Goal: Task Accomplishment & Management: Manage account settings

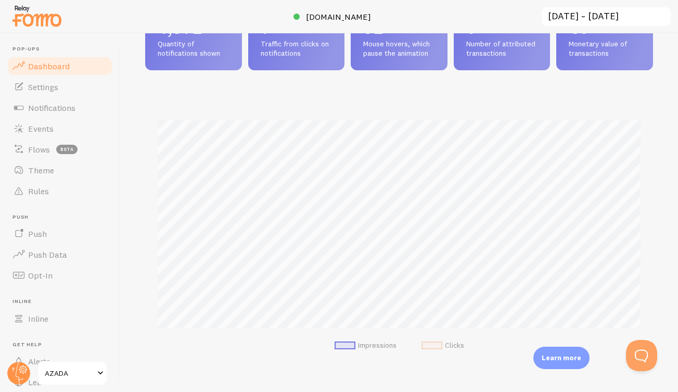
scroll to position [85, 0]
click at [45, 104] on span "Notifications" at bounding box center [51, 107] width 47 height 10
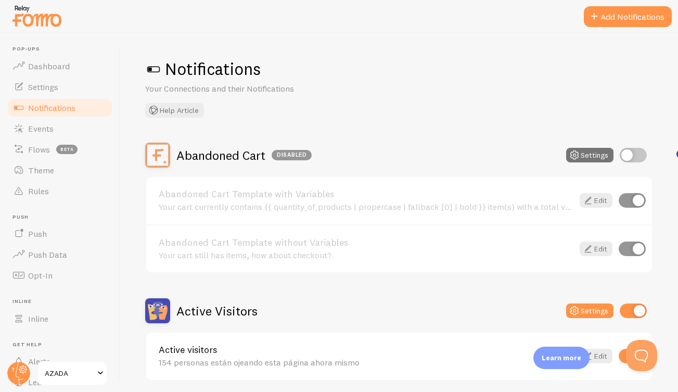
click at [639, 159] on input "checkbox" at bounding box center [632, 155] width 27 height 15
checkbox input "true"
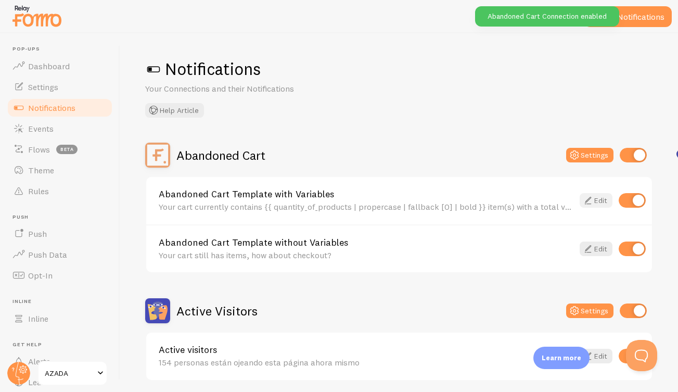
click at [598, 199] on link "Edit" at bounding box center [595, 200] width 33 height 15
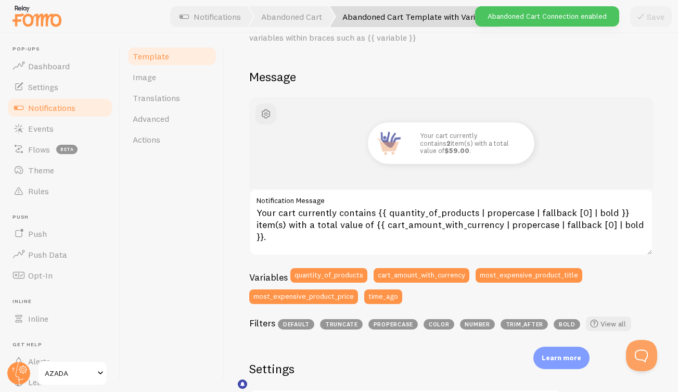
scroll to position [106, 0]
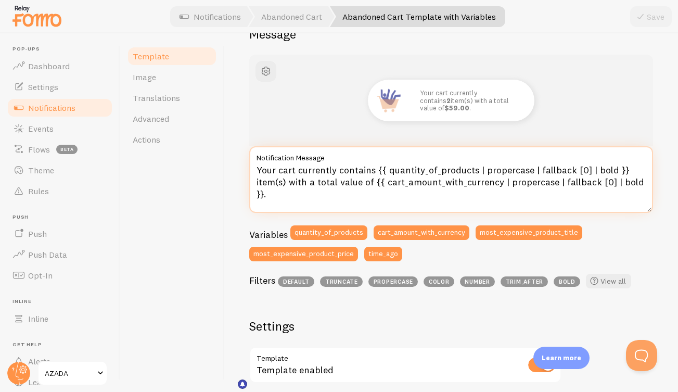
drag, startPoint x: 256, startPoint y: 167, endPoint x: 642, endPoint y: 197, distance: 387.5
click at [642, 197] on textarea "Your cart currently contains {{ quantity_of_products | propercase | fallback [0…" at bounding box center [451, 179] width 404 height 67
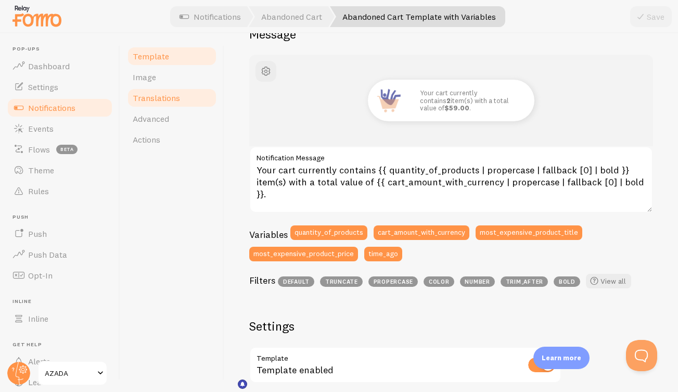
click at [155, 99] on span "Translations" at bounding box center [156, 98] width 47 height 10
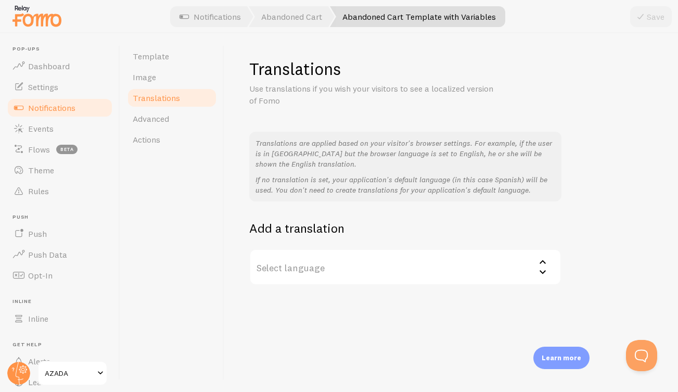
click at [332, 265] on label "Select language" at bounding box center [405, 267] width 312 height 36
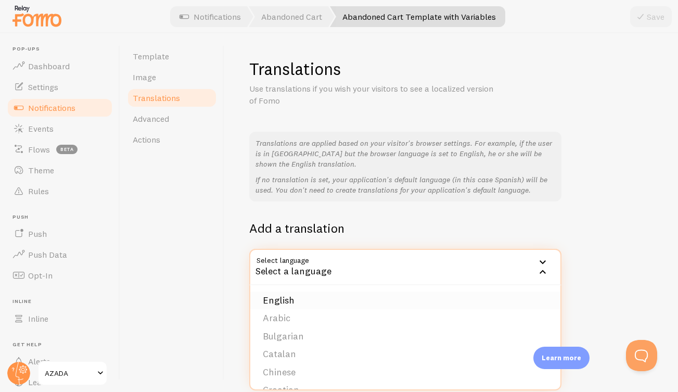
click at [299, 299] on li "English" at bounding box center [405, 300] width 310 height 18
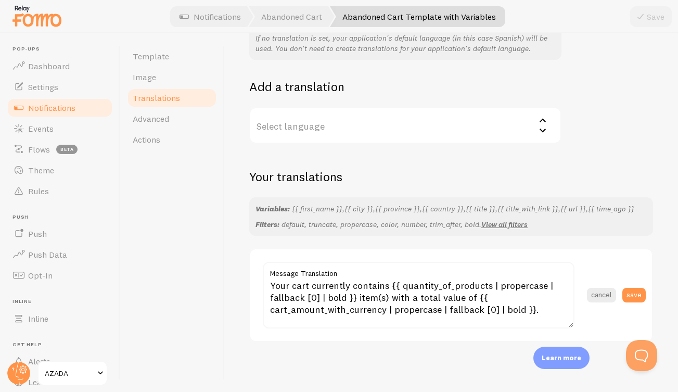
scroll to position [146, 0]
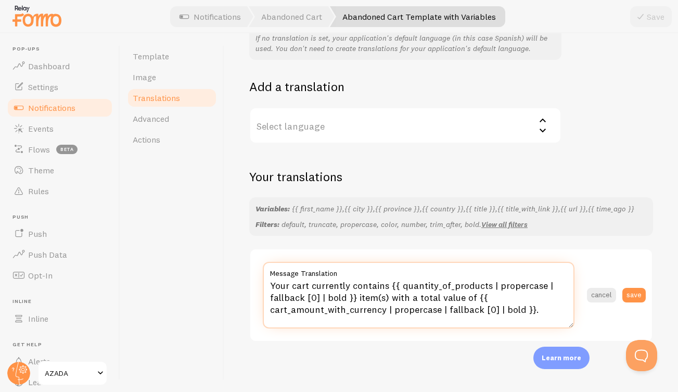
click at [528, 301] on textarea "Your cart currently contains {{ quantity_of_products | propercase | fallback [0…" at bounding box center [419, 295] width 312 height 67
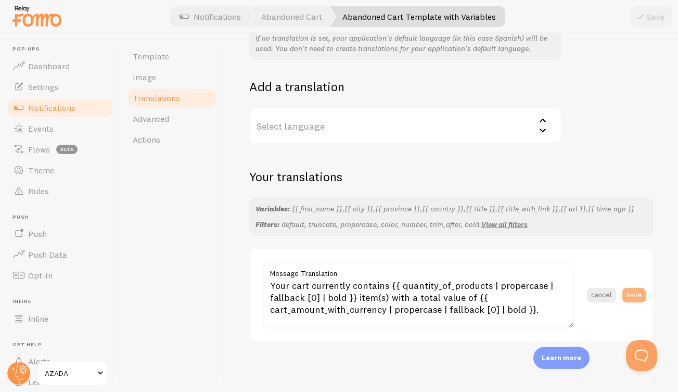
click at [636, 294] on button "save" at bounding box center [633, 295] width 23 height 15
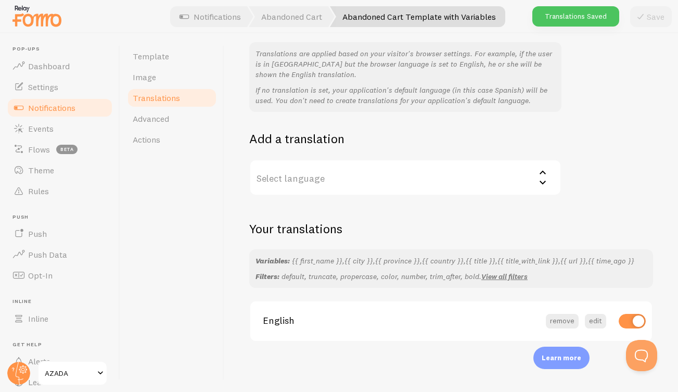
click at [319, 174] on label "Select language" at bounding box center [405, 177] width 312 height 36
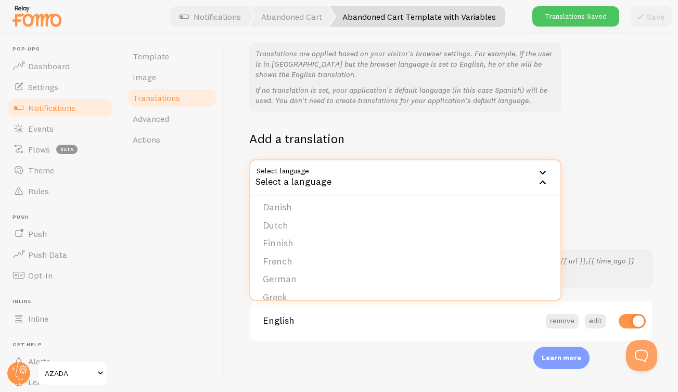
scroll to position [102, 0]
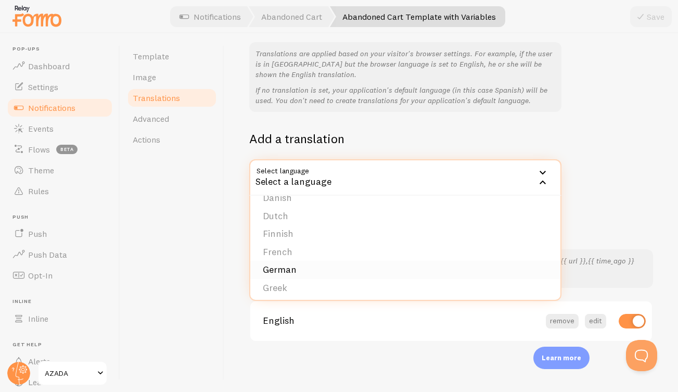
click at [283, 261] on li "German" at bounding box center [405, 270] width 310 height 18
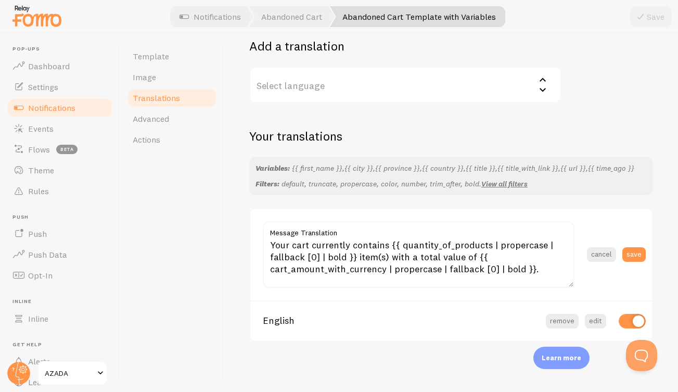
scroll to position [186, 0]
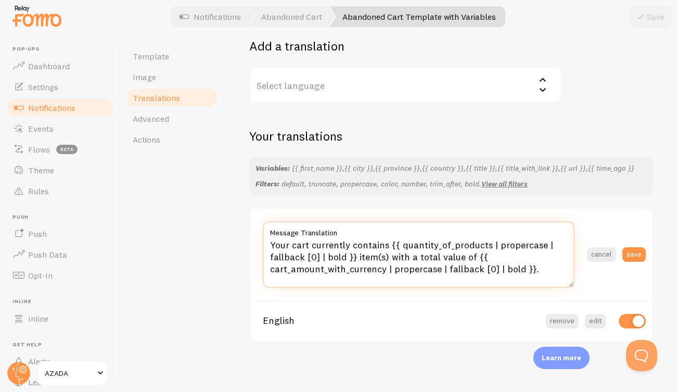
click at [502, 266] on textarea "Your cart currently contains {{ quantity_of_products | propercase | fallback [0…" at bounding box center [419, 254] width 312 height 67
drag, startPoint x: 541, startPoint y: 271, endPoint x: 253, endPoint y: 234, distance: 290.5
click at [253, 234] on section "Your cart currently contains {{ quantity_of_products | propercase | fallback [0…" at bounding box center [450, 255] width 401 height 92
click at [463, 246] on textarea "Your cart currently contains {{ quantity_of_products | propercase | fallback [0…" at bounding box center [419, 254] width 312 height 67
paste textarea "Dein Warenkorb enthält derzeit {{ quantity_of_products | propercase | fallback …"
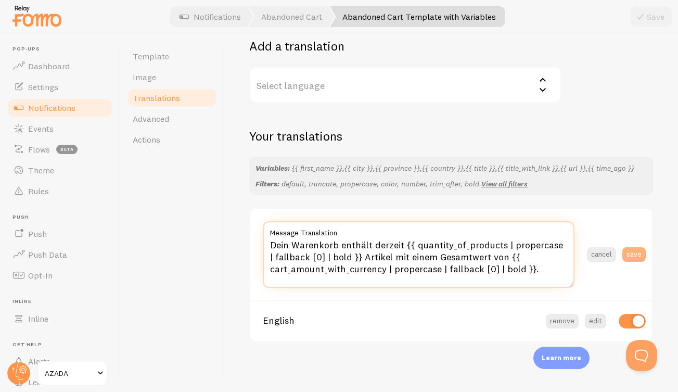
type textarea "Dein Warenkorb enthält derzeit {{ quantity_of_products | propercase | fallback …"
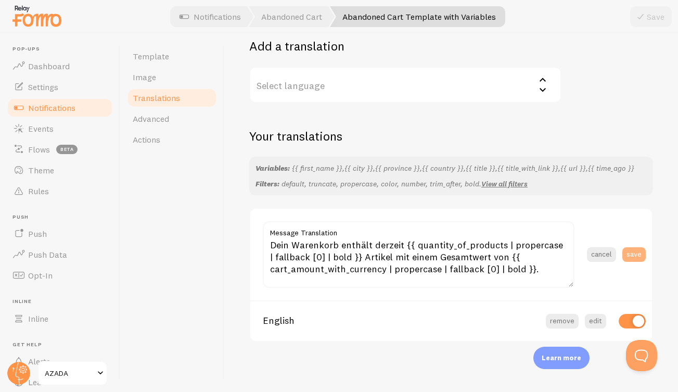
click at [637, 251] on button "save" at bounding box center [633, 254] width 23 height 15
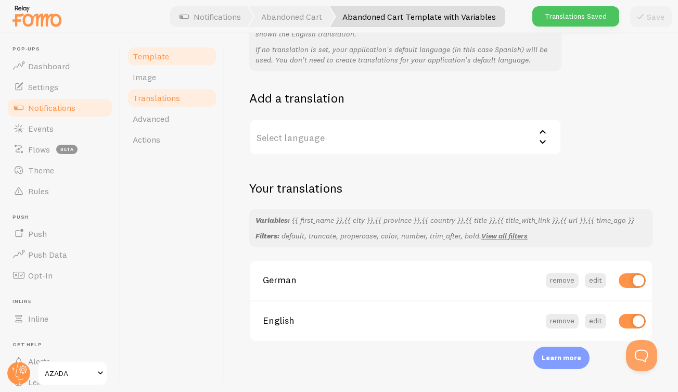
click at [156, 59] on span "Template" at bounding box center [151, 56] width 36 height 10
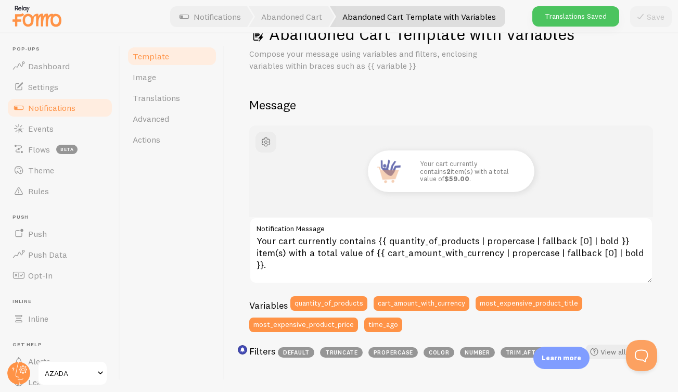
scroll to position [36, 0]
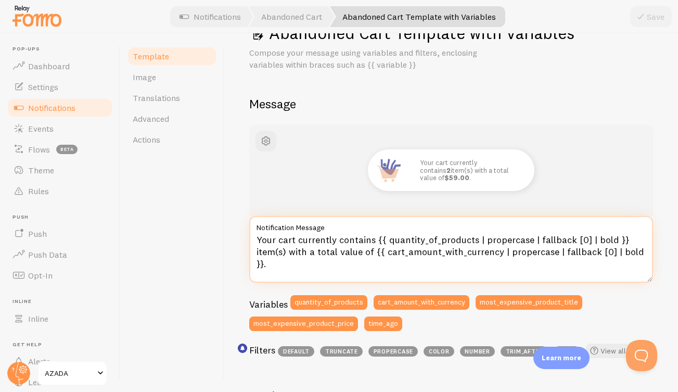
drag, startPoint x: 373, startPoint y: 238, endPoint x: 253, endPoint y: 238, distance: 120.1
click at [253, 238] on textarea "Your cart currently contains {{ quantity_of_products | propercase | fallback [0…" at bounding box center [451, 249] width 404 height 67
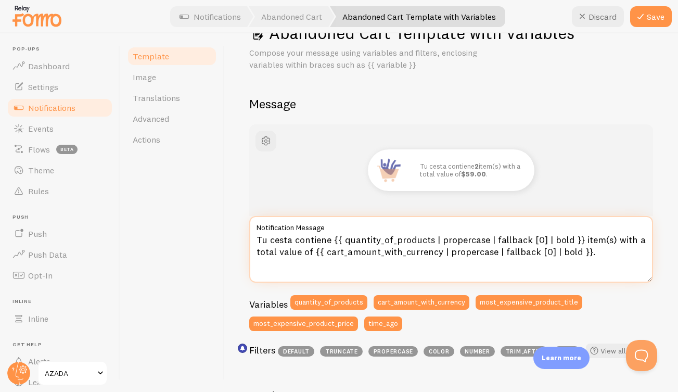
click at [584, 238] on textarea "Tu cesta contiene {{ quantity_of_products | propercase | fallback [0] | bold }}…" at bounding box center [451, 249] width 404 height 67
drag, startPoint x: 320, startPoint y: 251, endPoint x: 255, endPoint y: 251, distance: 64.5
click at [255, 251] on textarea "Tu cesta contiene {{ quantity_of_products | propercase | fallback [0] | bold }}…" at bounding box center [451, 249] width 404 height 67
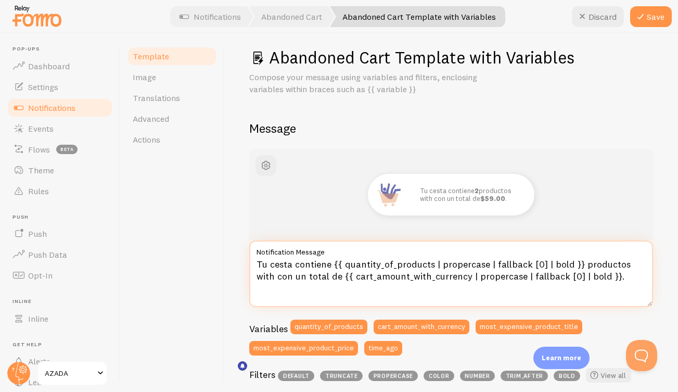
scroll to position [1, 0]
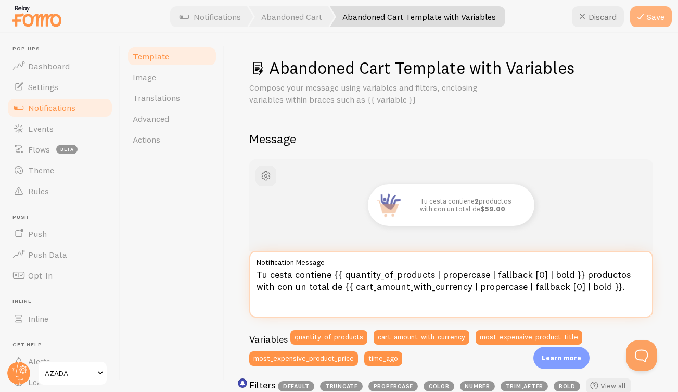
type textarea "Tu cesta contiene {{ quantity_of_products | propercase | fallback [0] | bold }}…"
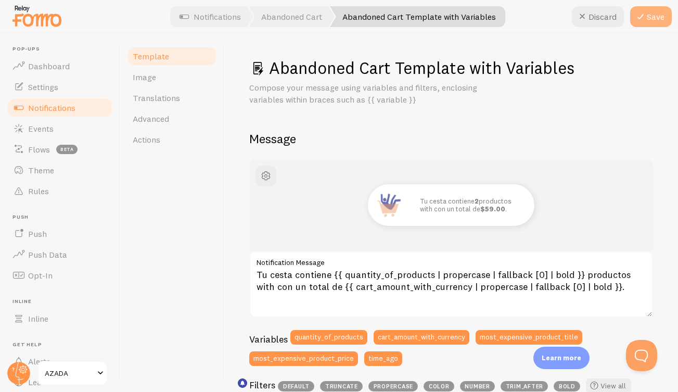
click at [657, 12] on button "Save" at bounding box center [651, 16] width 42 height 21
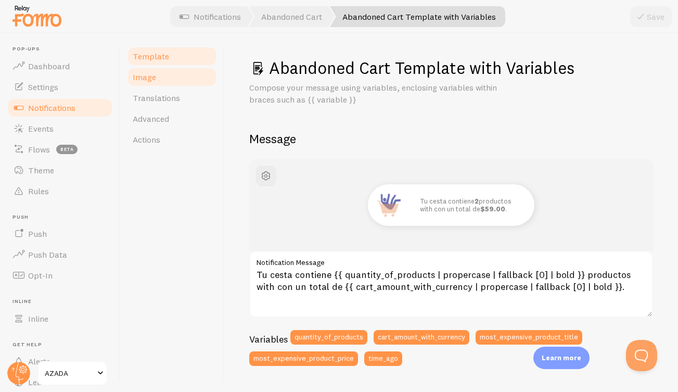
click at [147, 75] on span "Image" at bounding box center [144, 77] width 23 height 10
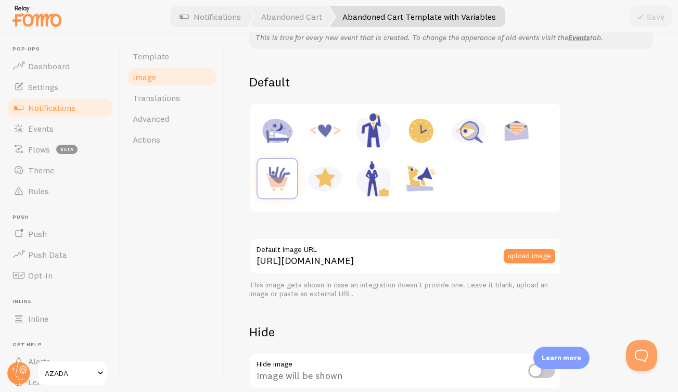
scroll to position [107, 0]
click at [532, 256] on button "upload image" at bounding box center [528, 255] width 51 height 15
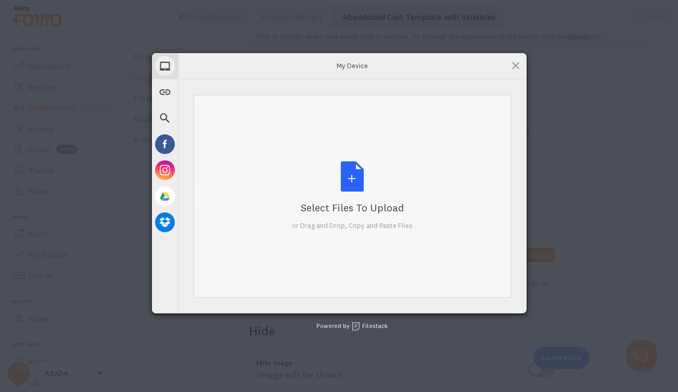
click at [360, 185] on div "Select Files to Upload or Drag and Drop, Copy and Paste Files" at bounding box center [352, 195] width 121 height 69
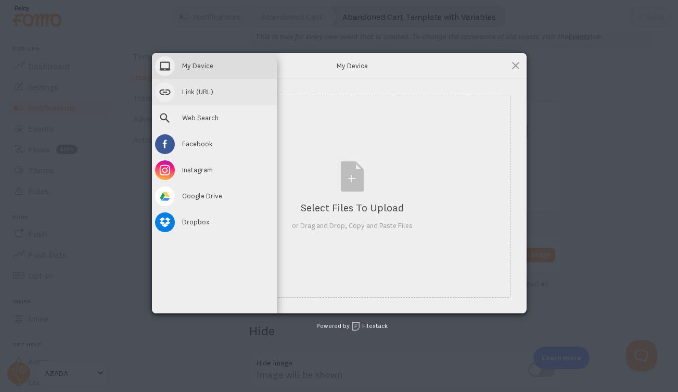
click at [195, 90] on span "Link (URL)" at bounding box center [197, 91] width 31 height 9
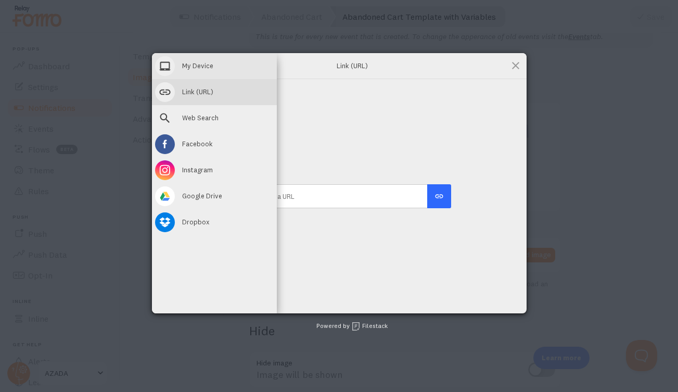
click at [190, 67] on span "My Device" at bounding box center [197, 65] width 31 height 9
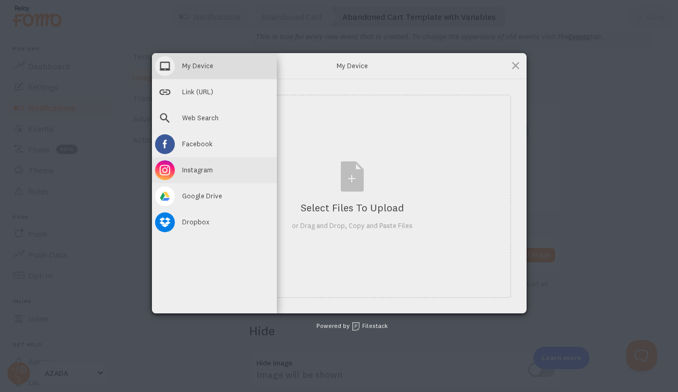
click at [199, 173] on span "Instagram" at bounding box center [197, 169] width 31 height 9
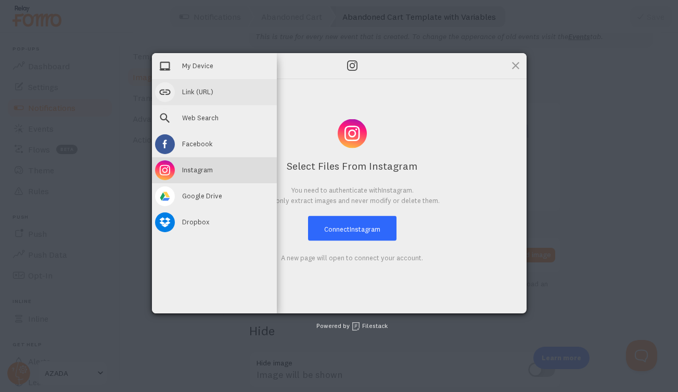
click at [199, 91] on span "Link (URL)" at bounding box center [197, 91] width 31 height 9
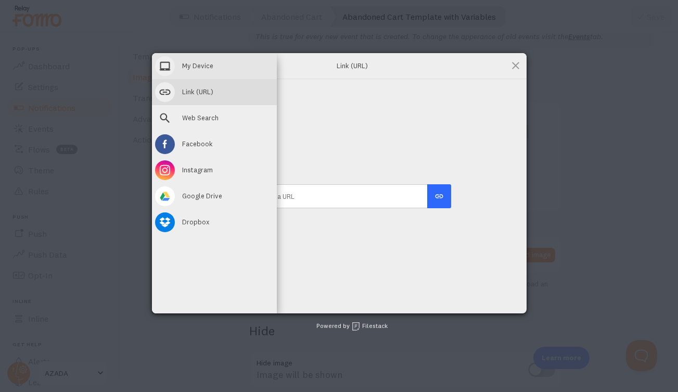
click at [201, 66] on span "My Device" at bounding box center [197, 65] width 31 height 9
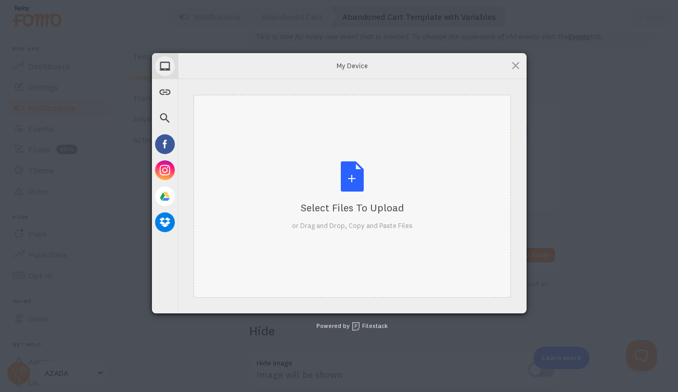
click at [355, 168] on div "Select Files to Upload or Drag and Drop, Copy and Paste Files" at bounding box center [352, 195] width 121 height 69
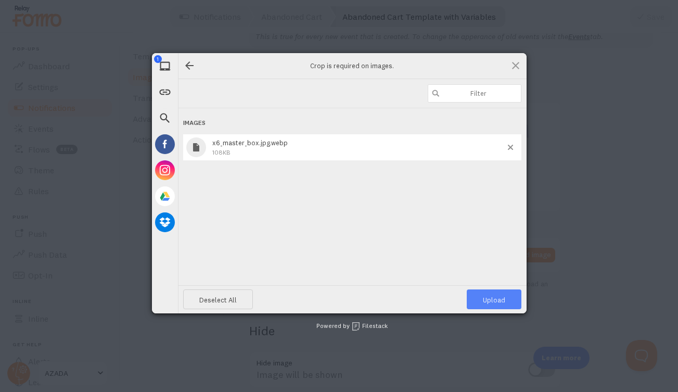
click at [495, 299] on span "Upload 1" at bounding box center [494, 299] width 22 height 8
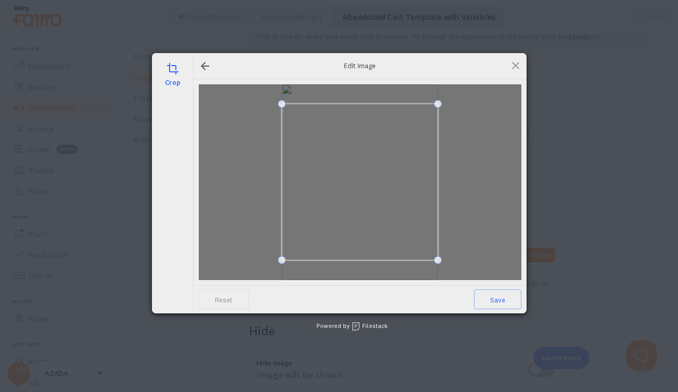
drag, startPoint x: 442, startPoint y: 206, endPoint x: 442, endPoint y: 218, distance: 11.4
click at [442, 218] on div at bounding box center [360, 182] width 322 height 196
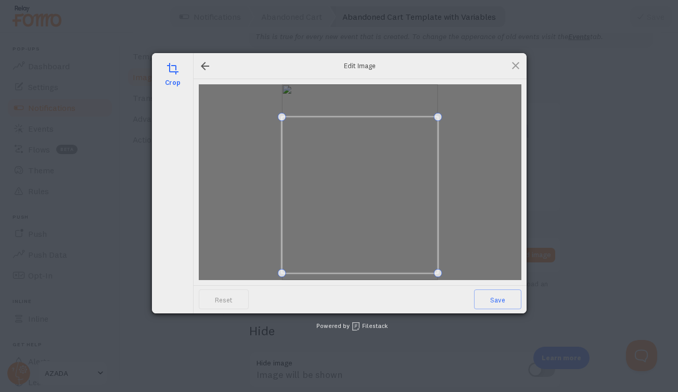
click at [431, 219] on span at bounding box center [359, 194] width 157 height 157
click at [416, 232] on span at bounding box center [359, 201] width 157 height 157
click at [498, 297] on span "Save" at bounding box center [497, 299] width 47 height 20
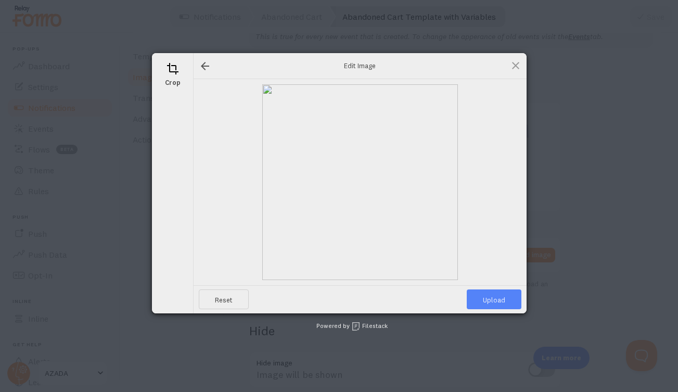
click at [498, 297] on span "Upload" at bounding box center [494, 299] width 55 height 20
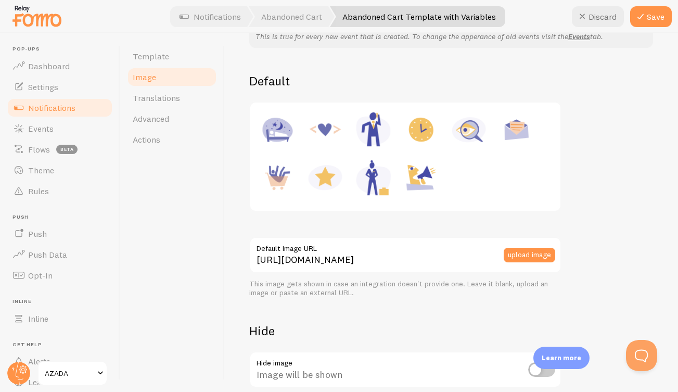
type input "[URL][DOMAIN_NAME][DOMAIN_NAME]"
click at [650, 18] on button "Save" at bounding box center [651, 16] width 42 height 21
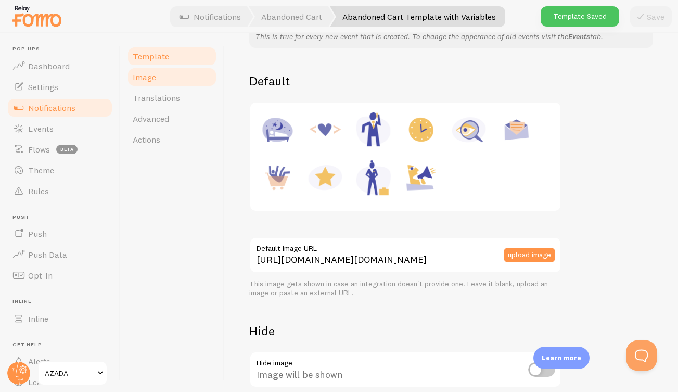
click at [147, 57] on span "Template" at bounding box center [151, 56] width 36 height 10
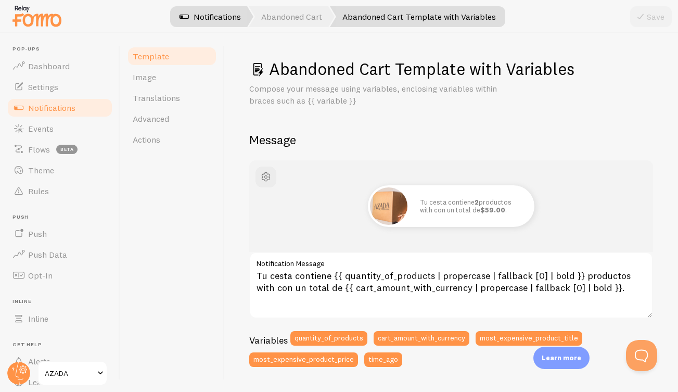
click at [211, 14] on link "Notifications" at bounding box center [210, 16] width 86 height 21
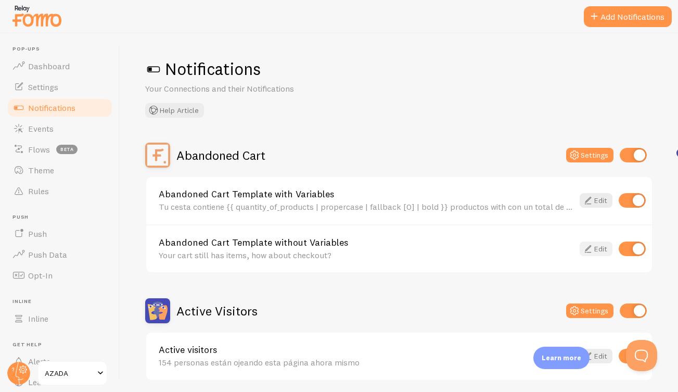
click at [598, 243] on link "Edit" at bounding box center [595, 248] width 33 height 15
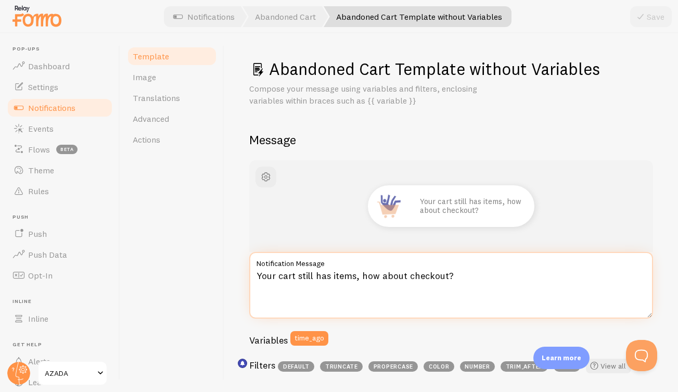
drag, startPoint x: 281, startPoint y: 288, endPoint x: 254, endPoint y: 277, distance: 29.4
click at [254, 277] on textarea "Your cart still has items, how about checkout?" at bounding box center [451, 285] width 404 height 67
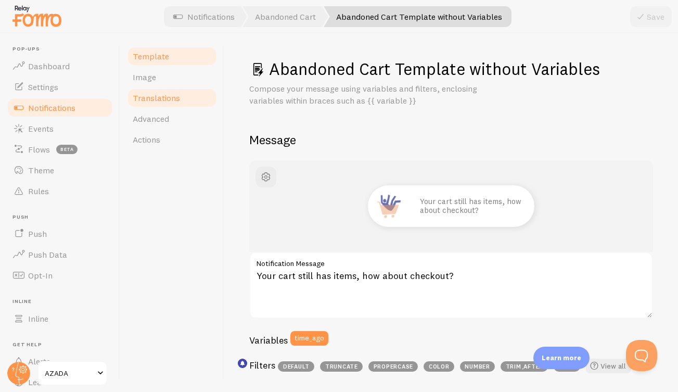
click at [150, 99] on span "Translations" at bounding box center [156, 98] width 47 height 10
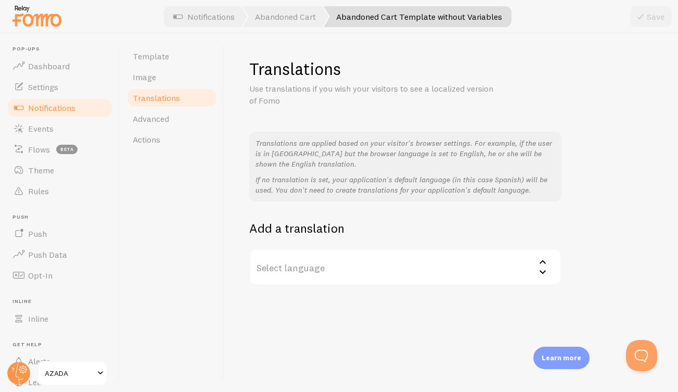
click at [338, 263] on label "Select language" at bounding box center [405, 267] width 312 height 36
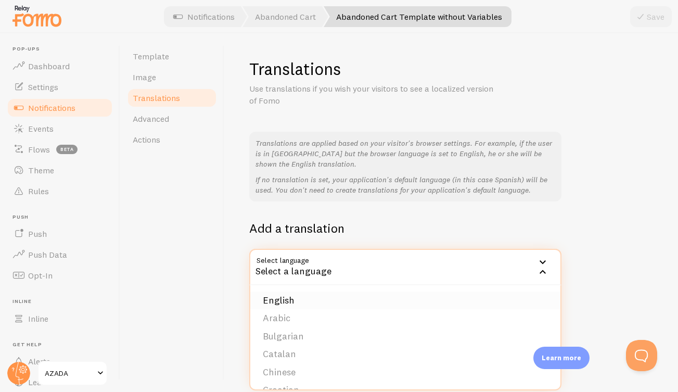
click at [315, 291] on li "English" at bounding box center [405, 300] width 310 height 18
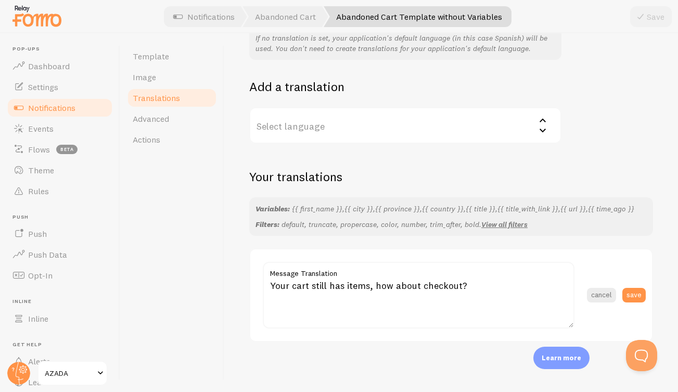
scroll to position [146, 0]
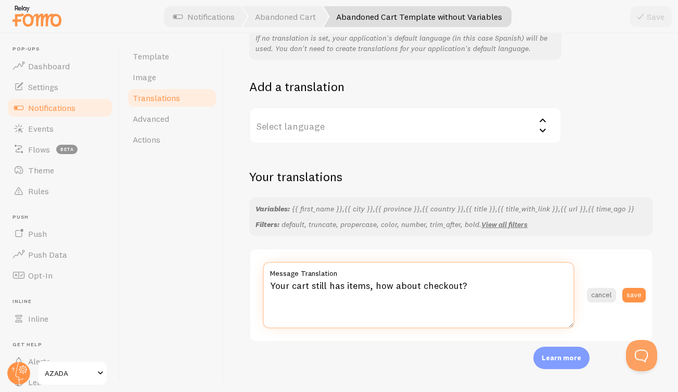
drag, startPoint x: 344, startPoint y: 297, endPoint x: 266, endPoint y: 287, distance: 78.2
click at [266, 287] on textarea "Your cart still has items, how about checkout?" at bounding box center [419, 295] width 312 height 67
click at [450, 290] on textarea "Checkout now and give your breakfast" at bounding box center [419, 295] width 312 height 67
paste textarea "Don’t forget to complete your purchase! You’re just one step away from transfor…"
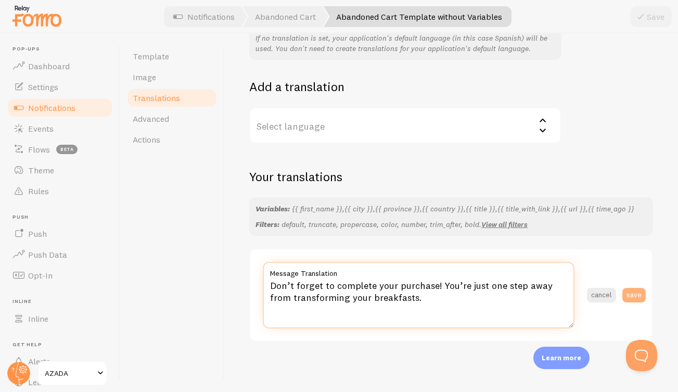
type textarea "Don’t forget to complete your purchase! You’re just one step away from transfor…"
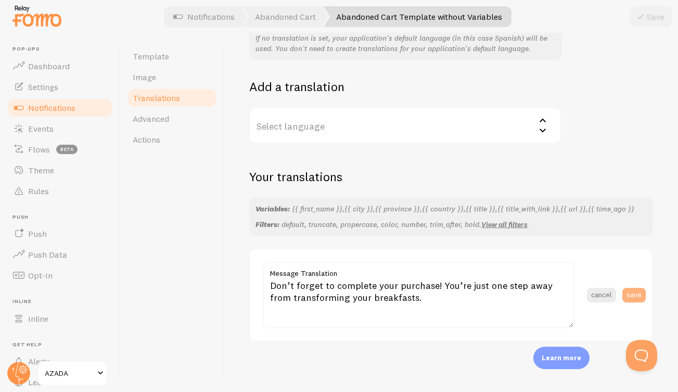
click at [635, 293] on button "save" at bounding box center [633, 295] width 23 height 15
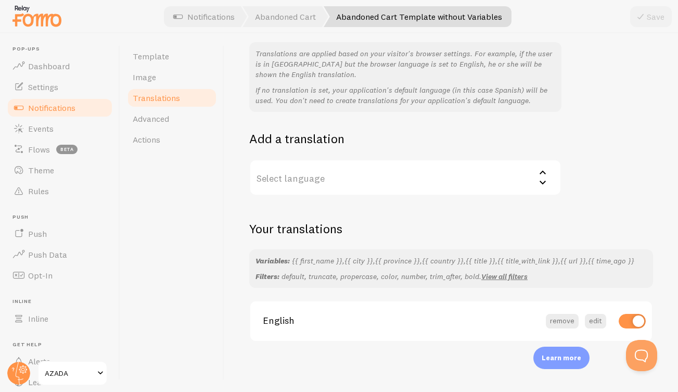
scroll to position [94, 0]
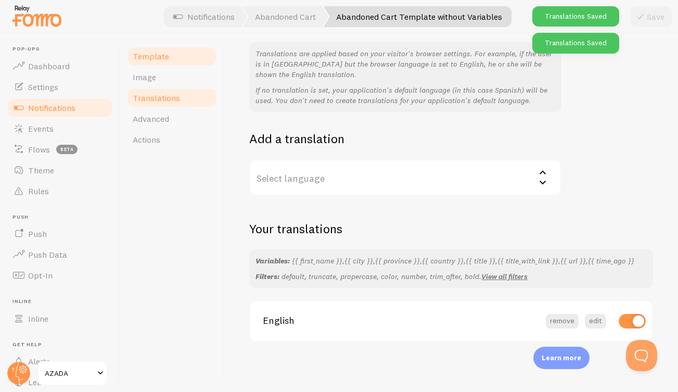
click at [153, 57] on span "Template" at bounding box center [151, 56] width 36 height 10
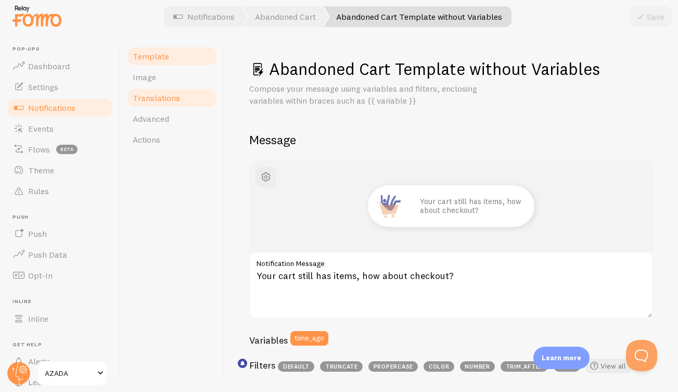
click at [156, 99] on span "Translations" at bounding box center [156, 98] width 47 height 10
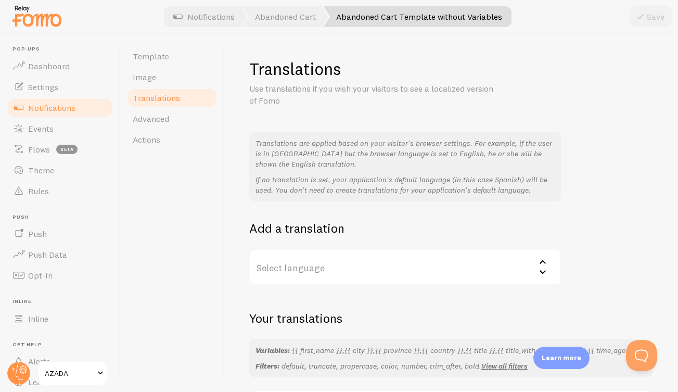
click at [346, 270] on label "Select language" at bounding box center [405, 267] width 312 height 36
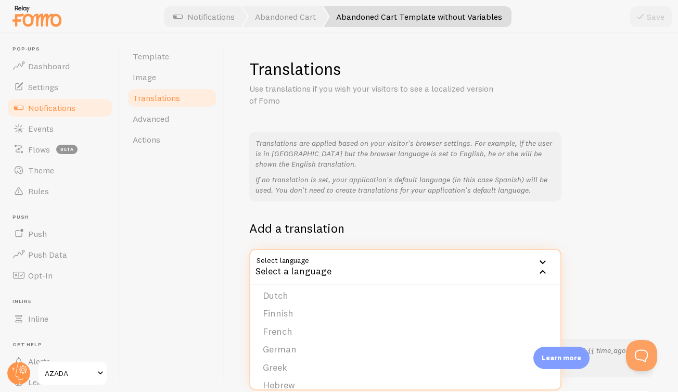
scroll to position [119, 0]
click at [280, 337] on li "German" at bounding box center [405, 343] width 310 height 18
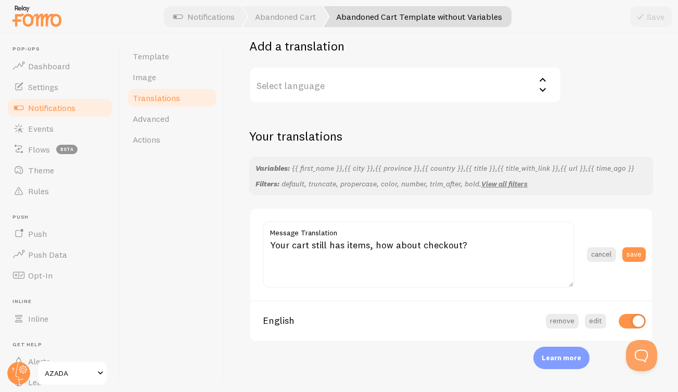
scroll to position [186, 0]
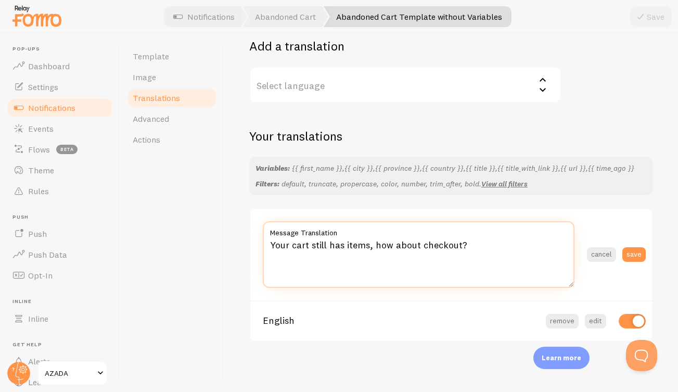
drag, startPoint x: 483, startPoint y: 245, endPoint x: 468, endPoint y: 222, distance: 27.6
click at [468, 222] on div "Your cart still has items, how about checkout? Message Translation" at bounding box center [419, 254] width 312 height 67
paste textarea "Vergiss nicht, deinen Einkauf abzuschließen! Du bist nur einen [PERSON_NAME] en…"
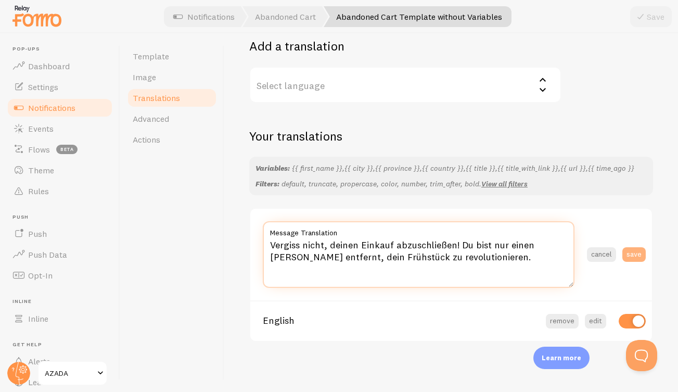
type textarea "Vergiss nicht, deinen Einkauf abzuschließen! Du bist nur einen [PERSON_NAME] en…"
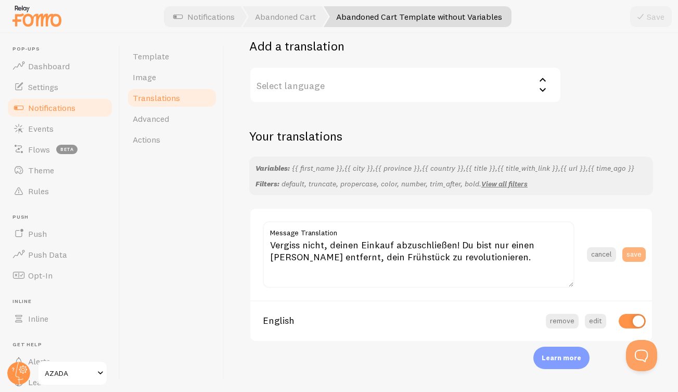
click at [640, 251] on button "save" at bounding box center [633, 254] width 23 height 15
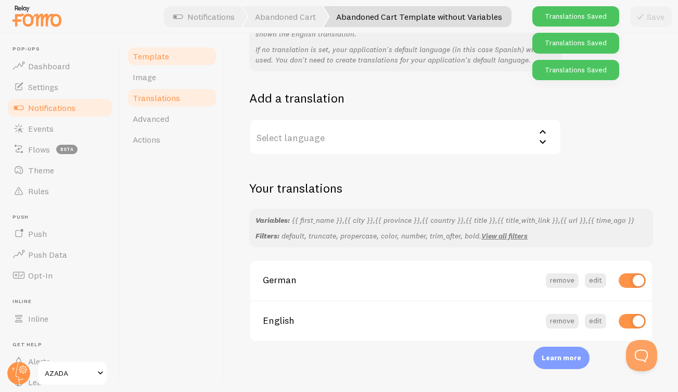
click at [157, 58] on span "Template" at bounding box center [151, 56] width 36 height 10
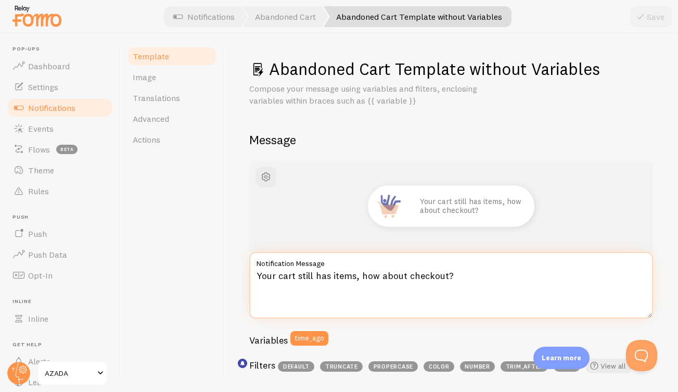
drag, startPoint x: 341, startPoint y: 294, endPoint x: 250, endPoint y: 274, distance: 93.4
click at [250, 274] on textarea "Your cart still has items, how about checkout?" at bounding box center [451, 285] width 404 height 67
paste textarea "No olvides finalizar tu compra! estás a un paso de darle una vuelta a tus desay…"
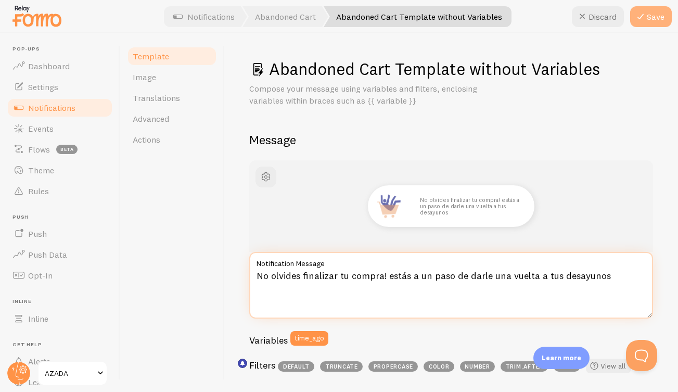
type textarea "No olvides finalizar tu compra! estás a un paso de darle una vuelta a tus desay…"
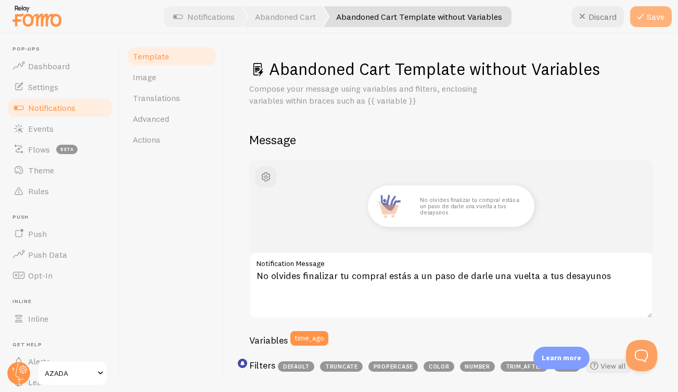
click at [652, 12] on button "Save" at bounding box center [651, 16] width 42 height 21
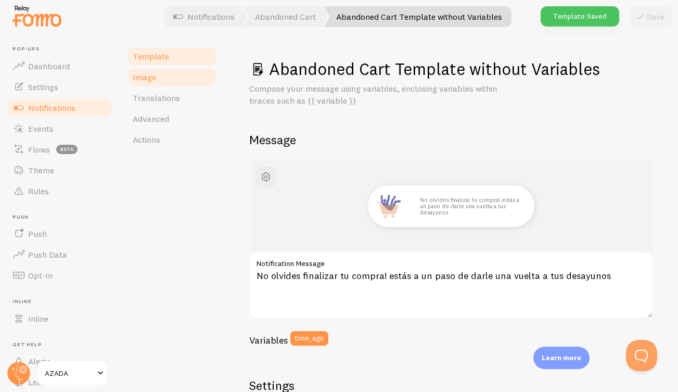
click at [146, 75] on span "Image" at bounding box center [144, 77] width 23 height 10
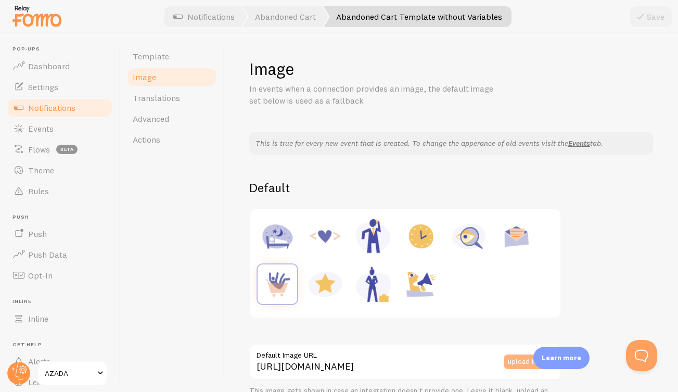
click at [515, 357] on button "upload image" at bounding box center [528, 361] width 51 height 15
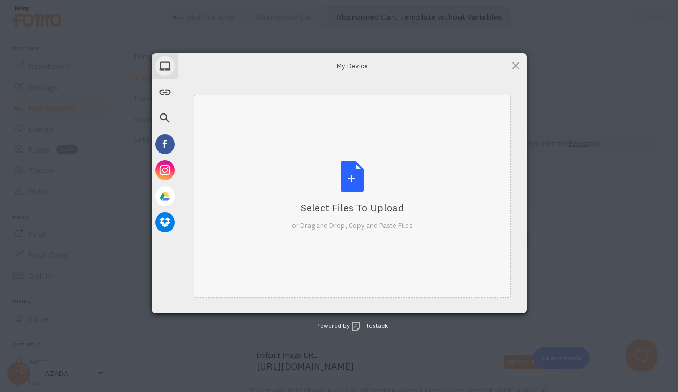
click at [362, 167] on div "Select Files to Upload or Drag and Drop, Copy and Paste Files" at bounding box center [352, 195] width 121 height 69
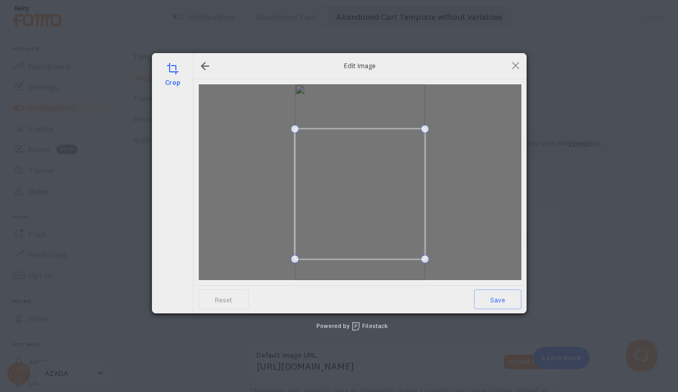
click at [419, 201] on span at bounding box center [359, 193] width 131 height 131
click at [495, 295] on span "Save" at bounding box center [497, 299] width 47 height 20
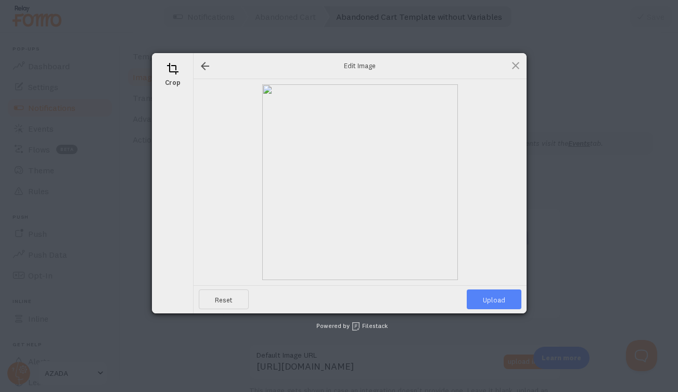
click at [495, 295] on span "Upload" at bounding box center [494, 299] width 55 height 20
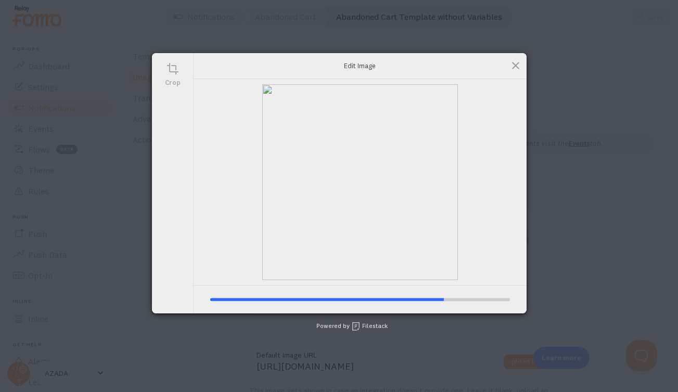
type input "[URL][DOMAIN_NAME][DOMAIN_NAME]"
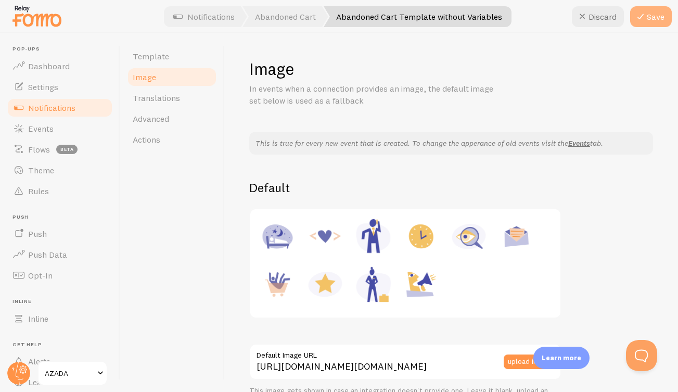
click at [657, 16] on button "Save" at bounding box center [651, 16] width 42 height 21
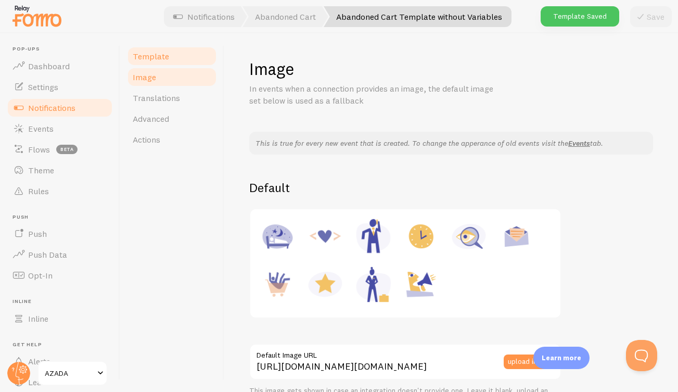
click at [154, 55] on span "Template" at bounding box center [151, 56] width 36 height 10
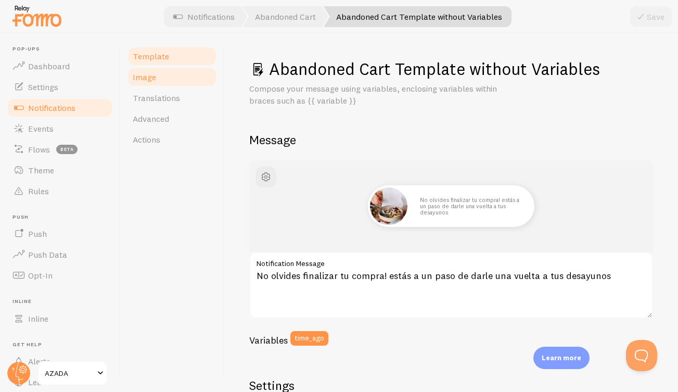
click at [142, 78] on span "Image" at bounding box center [144, 77] width 23 height 10
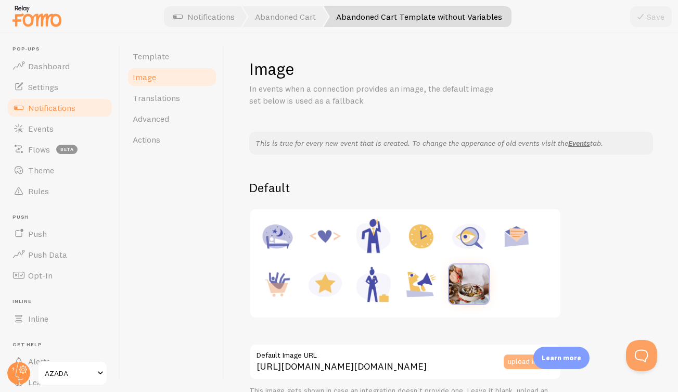
click at [517, 357] on button "upload image" at bounding box center [528, 361] width 51 height 15
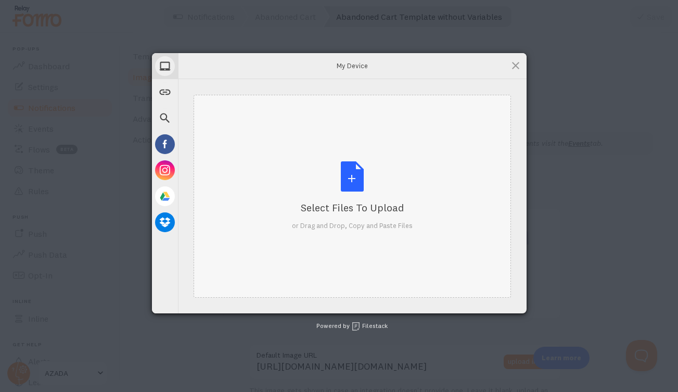
click at [351, 177] on div "Select Files to Upload or Drag and Drop, Copy and Paste Files" at bounding box center [352, 195] width 121 height 69
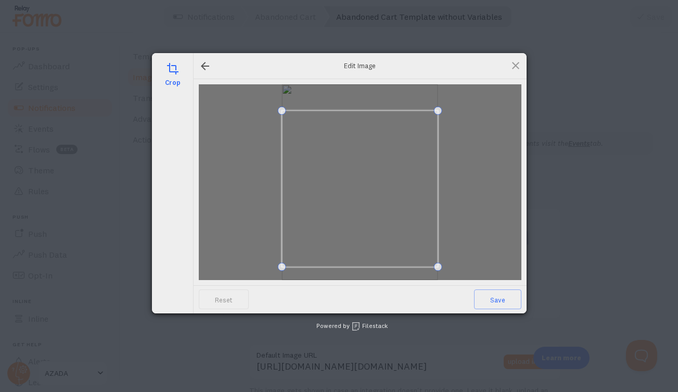
click at [405, 186] on span at bounding box center [359, 188] width 157 height 157
click at [497, 300] on span "Save" at bounding box center [497, 299] width 47 height 20
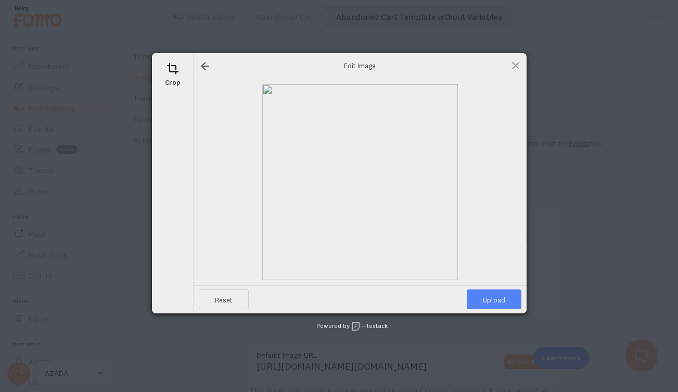
click at [497, 300] on span "Upload" at bounding box center [494, 299] width 55 height 20
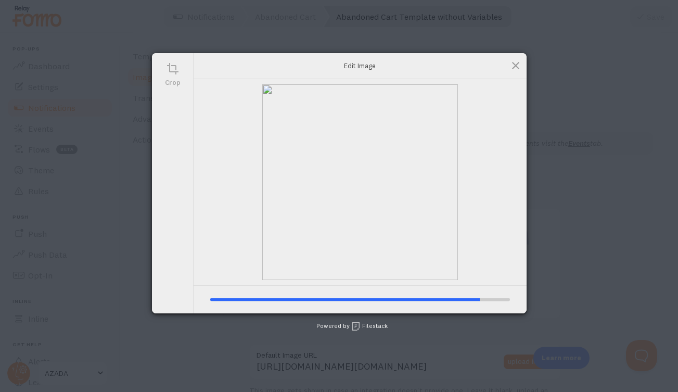
type input "[URL][DOMAIN_NAME][DOMAIN_NAME]"
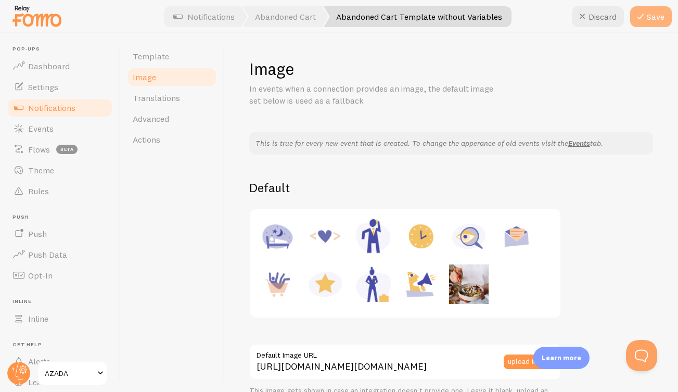
click at [659, 17] on button "Save" at bounding box center [651, 16] width 42 height 21
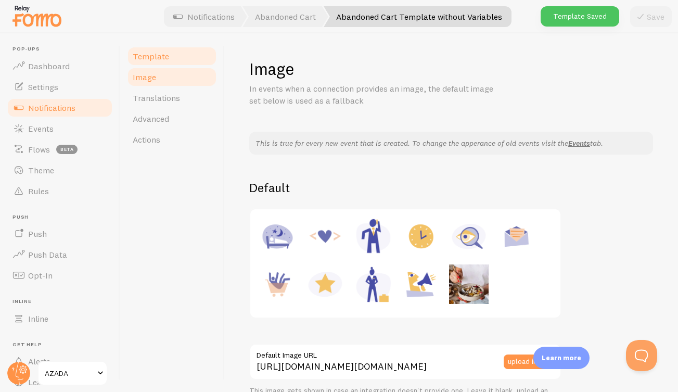
click at [148, 54] on span "Template" at bounding box center [151, 56] width 36 height 10
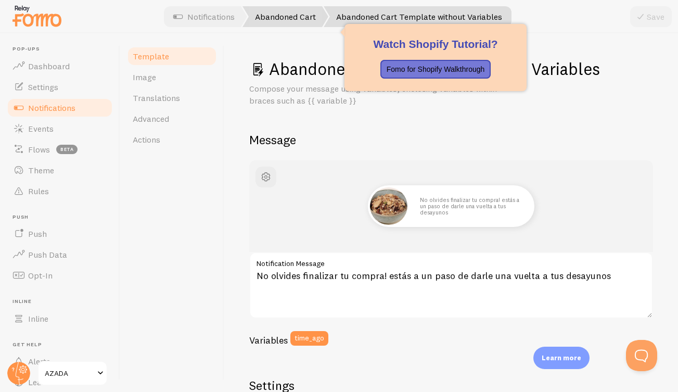
click at [291, 20] on link "Abandoned Cart" at bounding box center [285, 16] width 86 height 21
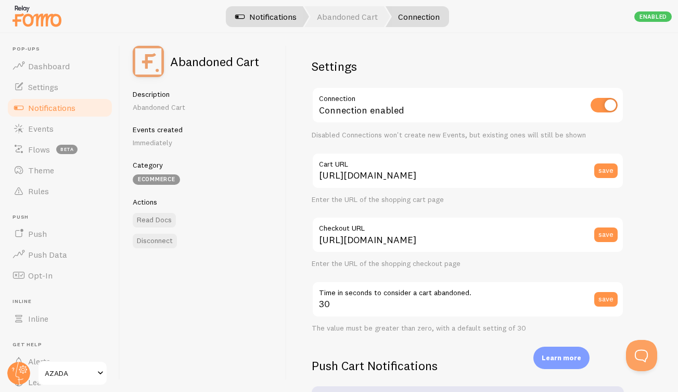
click at [257, 15] on link "Notifications" at bounding box center [266, 16] width 86 height 21
